Goal: Book appointment/travel/reservation

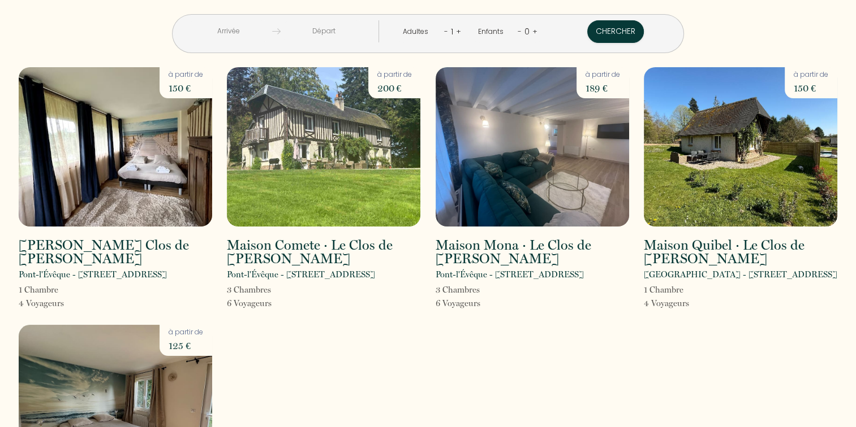
click at [272, 31] on input "text" at bounding box center [228, 31] width 87 height 22
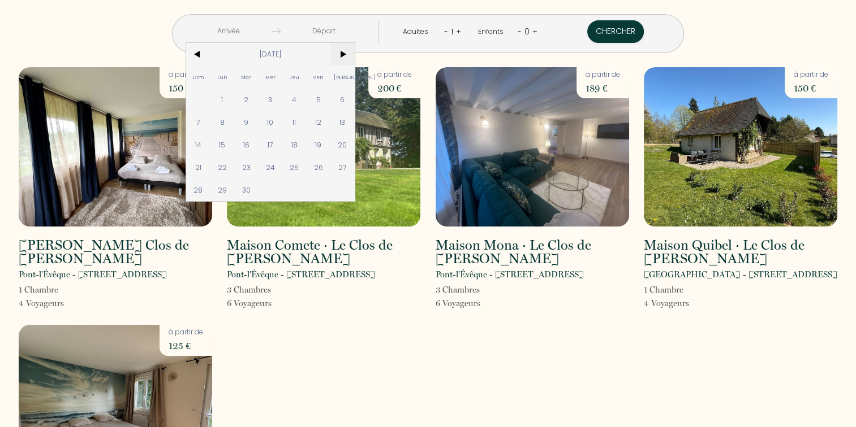
click at [355, 53] on span ">" at bounding box center [342, 54] width 24 height 23
click at [234, 147] on span "13" at bounding box center [222, 144] width 24 height 23
type input "[DATE]"
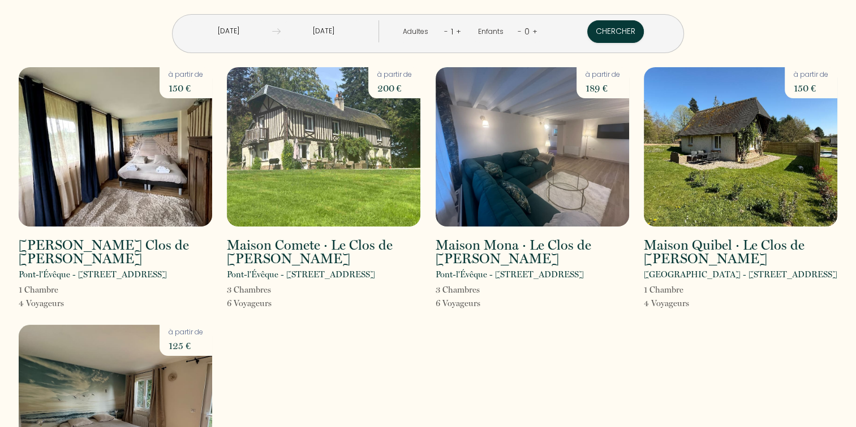
click at [349, 34] on input "[DATE]" at bounding box center [323, 31] width 87 height 22
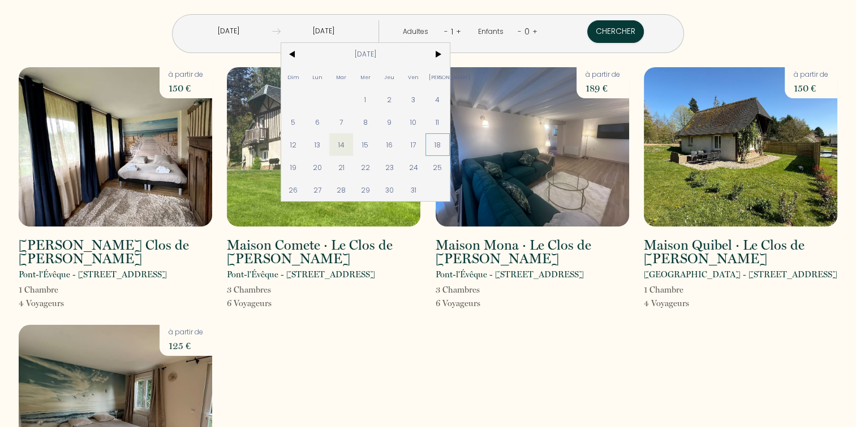
click at [450, 145] on span "18" at bounding box center [437, 144] width 24 height 23
type input "[DATE]"
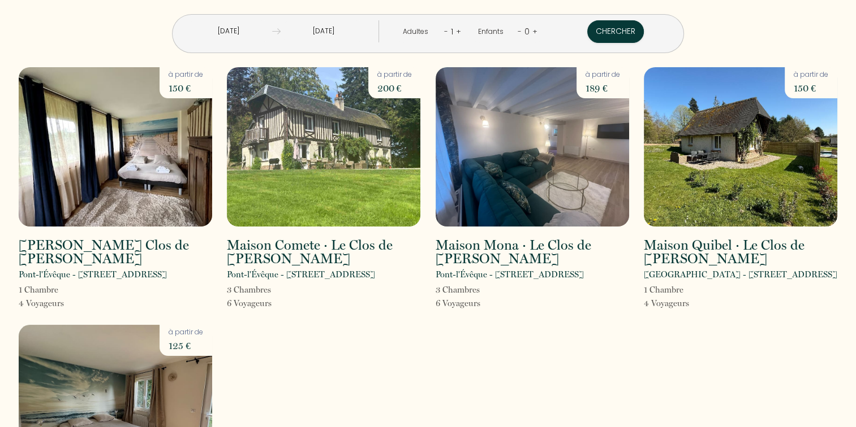
click at [456, 28] on link "+" at bounding box center [458, 31] width 5 height 11
click at [533, 30] on link "+" at bounding box center [535, 31] width 5 height 11
click at [532, 30] on link "+" at bounding box center [534, 31] width 5 height 11
click at [590, 33] on button "Chercher" at bounding box center [616, 31] width 57 height 23
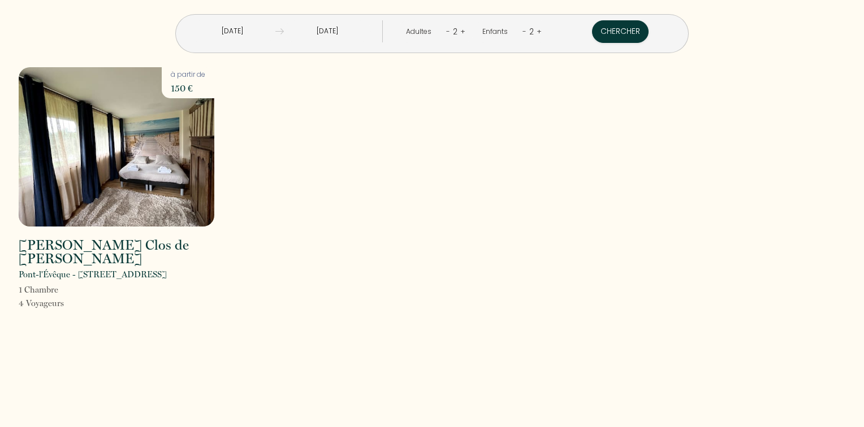
click at [133, 319] on div "[DATE] < [DATE] > Dim Lun Mar Mer Jeu Ven Sam 1 2 3 4 5 6 7 8 9 10 11 12 13 14 …" at bounding box center [432, 213] width 864 height 427
click at [258, 31] on input "[DATE]" at bounding box center [232, 31] width 87 height 22
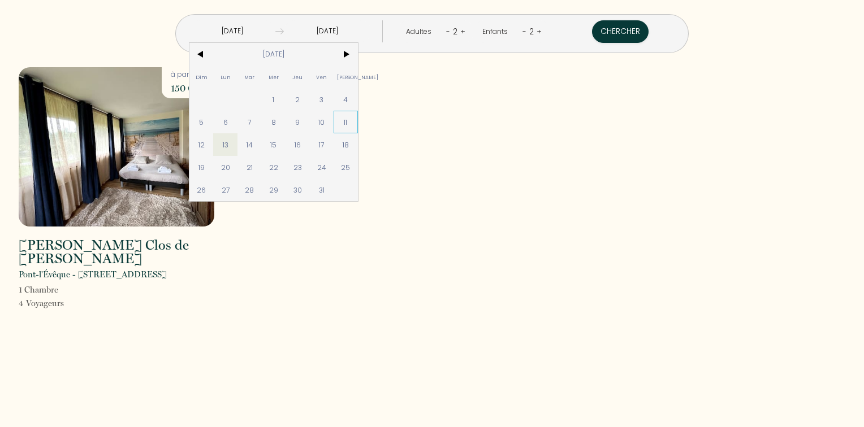
click at [358, 123] on span "11" at bounding box center [346, 122] width 24 height 23
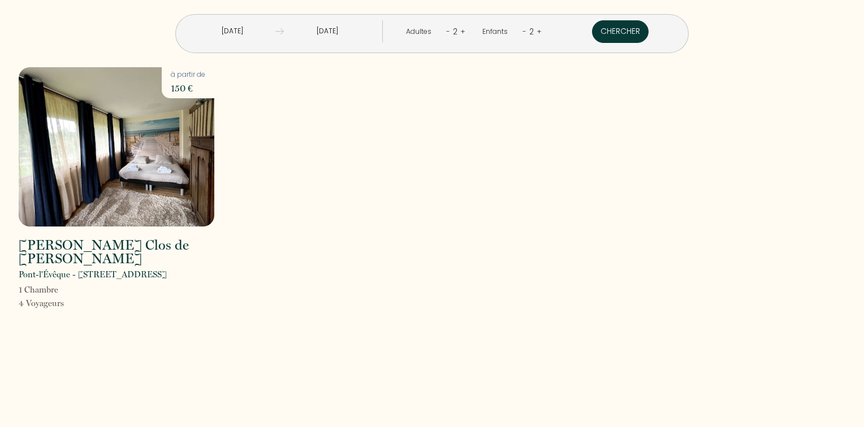
click at [592, 33] on button "Chercher" at bounding box center [620, 31] width 57 height 23
click at [276, 33] on input "[DATE]" at bounding box center [232, 31] width 87 height 22
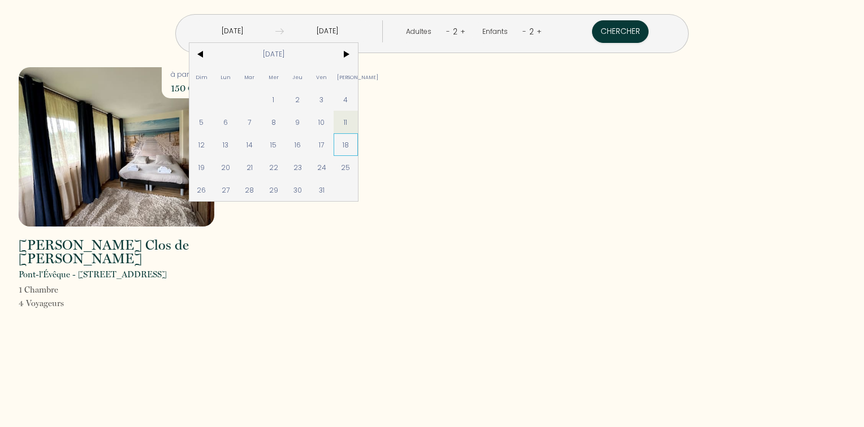
click at [358, 141] on span "18" at bounding box center [346, 144] width 24 height 23
type input "[DATE]"
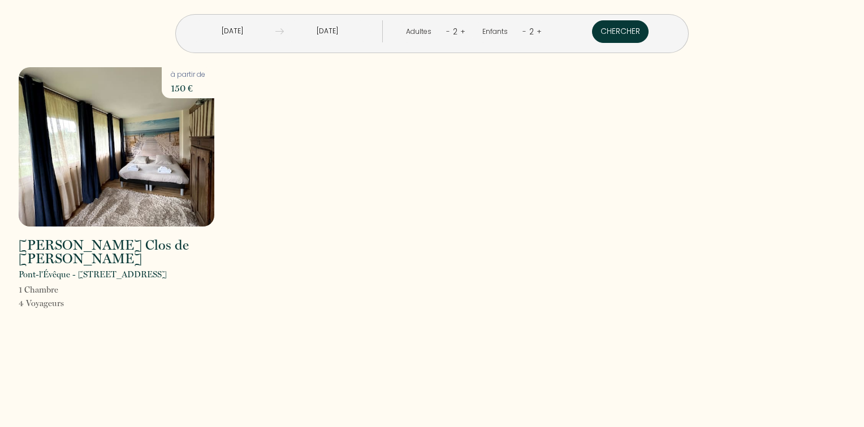
click at [602, 34] on button "Chercher" at bounding box center [620, 31] width 57 height 23
